Goal: Information Seeking & Learning: Learn about a topic

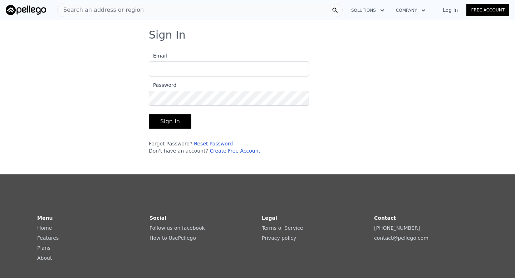
type input "[EMAIL_ADDRESS][DOMAIN_NAME]"
click at [179, 121] on button "Sign In" at bounding box center [170, 121] width 43 height 14
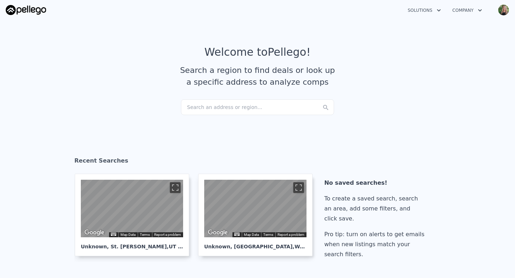
click at [438, 10] on icon "button" at bounding box center [439, 10] width 4 height 2
click at [434, 26] on link "Agents Solutions" at bounding box center [442, 27] width 80 height 13
click at [255, 105] on div "Search an address or region..." at bounding box center [257, 107] width 153 height 16
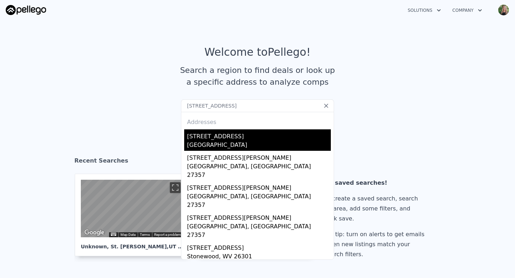
type input "[STREET_ADDRESS]"
click at [228, 138] on div "[STREET_ADDRESS]" at bounding box center [259, 134] width 144 height 11
